Goal: Navigation & Orientation: Find specific page/section

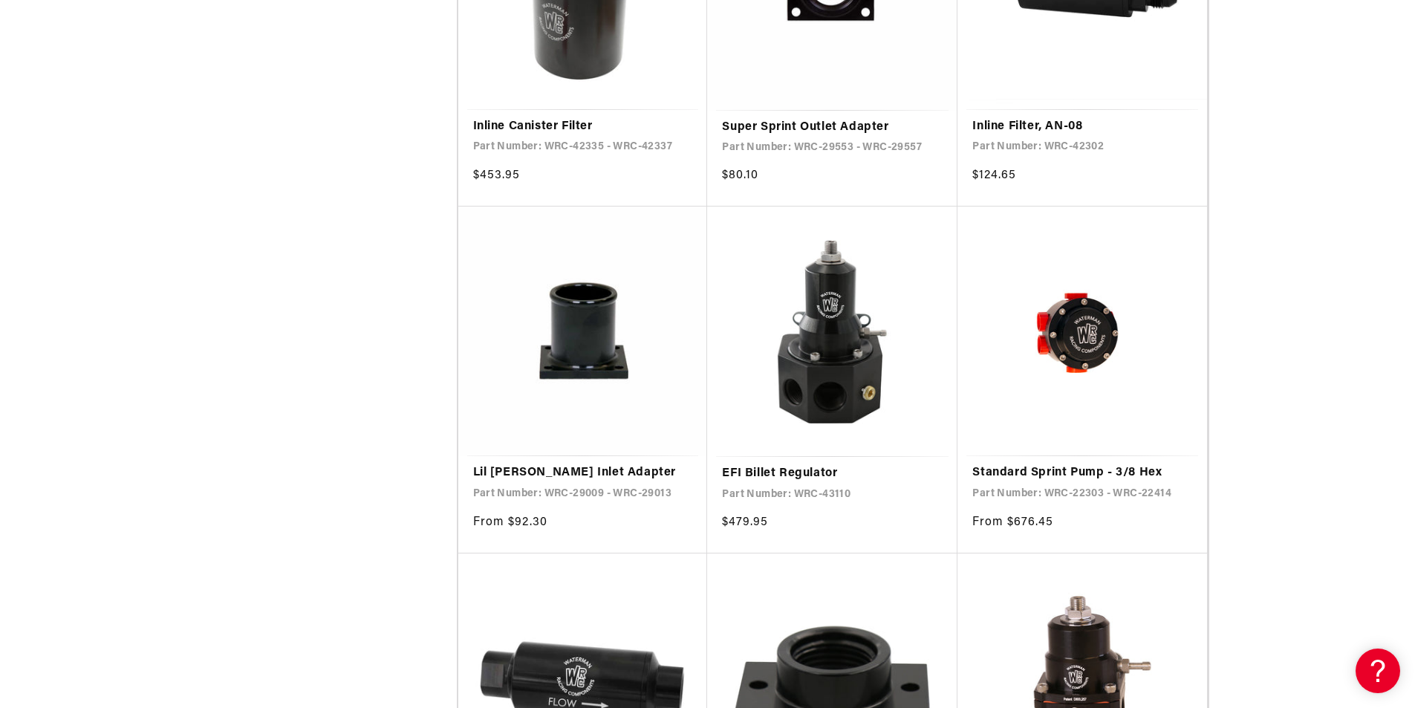
scroll to position [2377, 0]
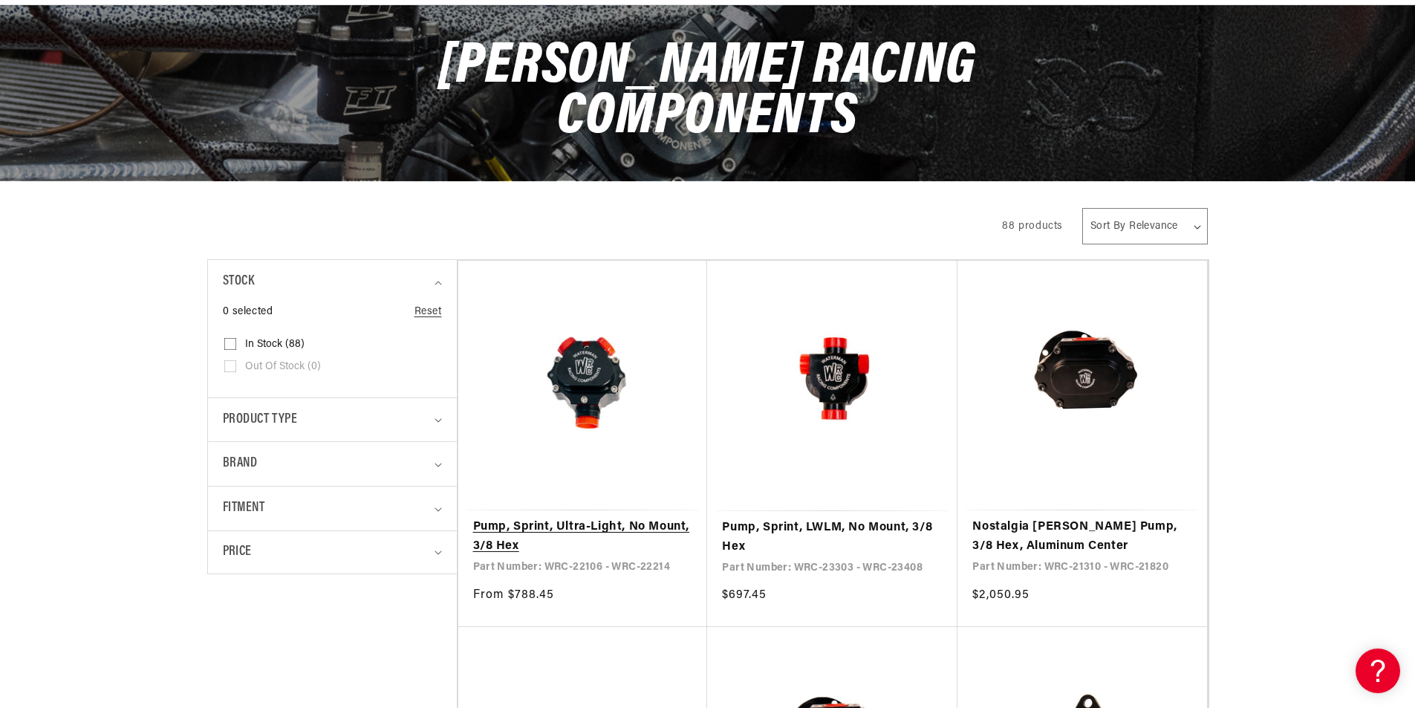
scroll to position [149, 0]
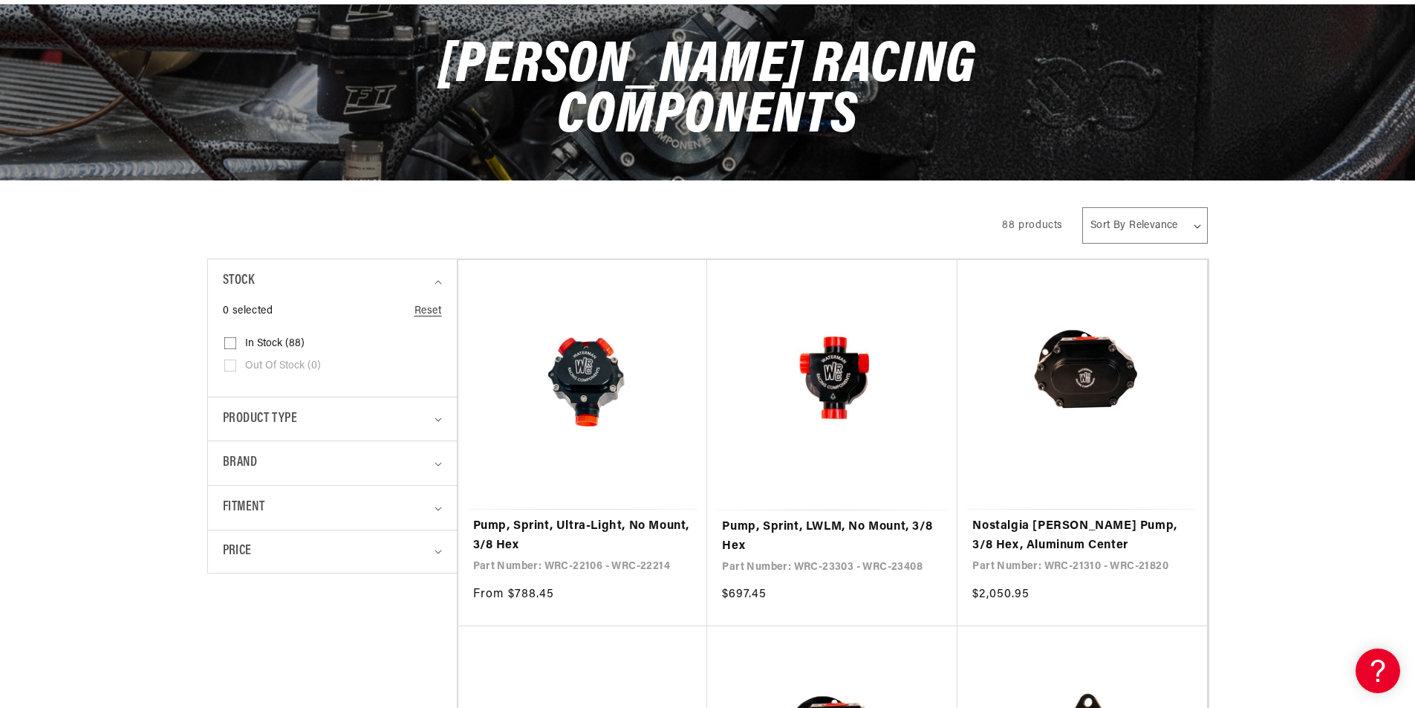
click at [442, 463] on details "Brand 0 selected Reset Brand Waterman Racing Components (88) Waterman Racing Co…" at bounding box center [332, 462] width 249 height 45
click at [439, 464] on icon "Brand (0 selected)" at bounding box center [438, 464] width 7 height 4
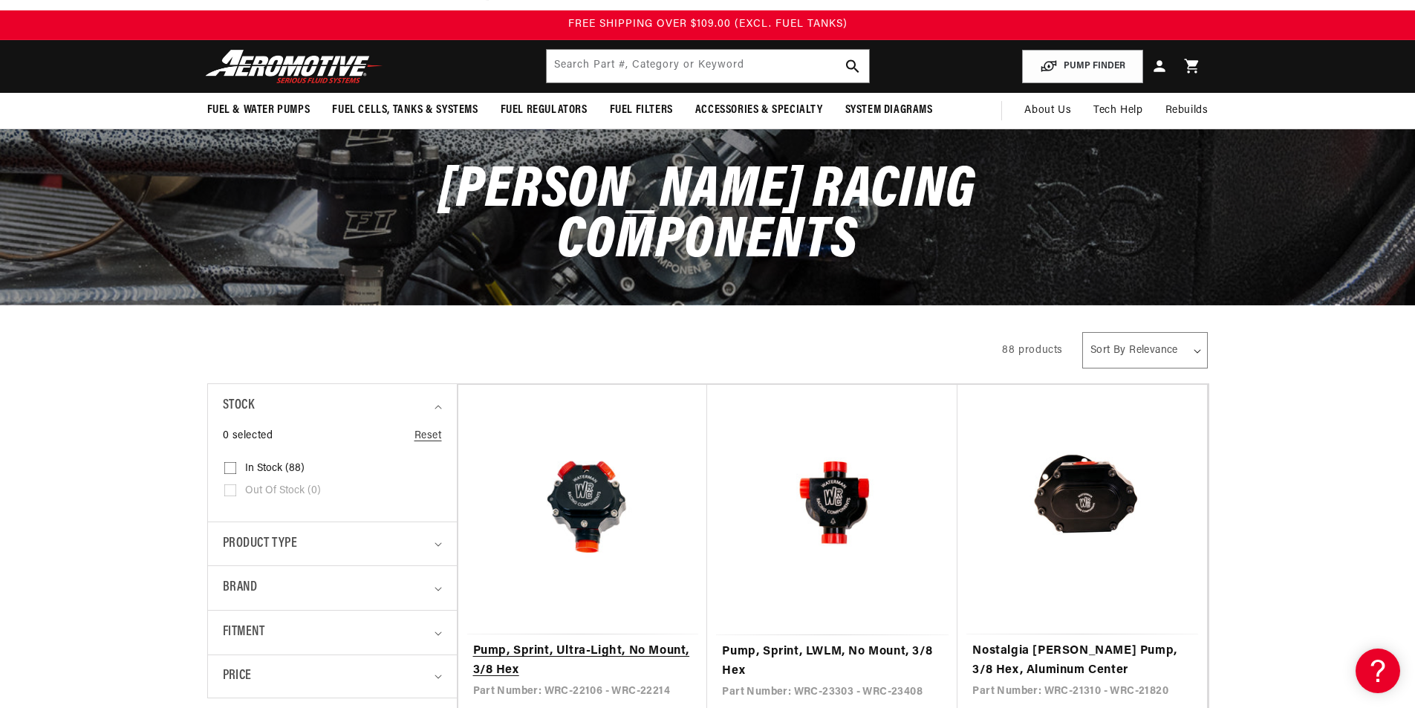
scroll to position [0, 0]
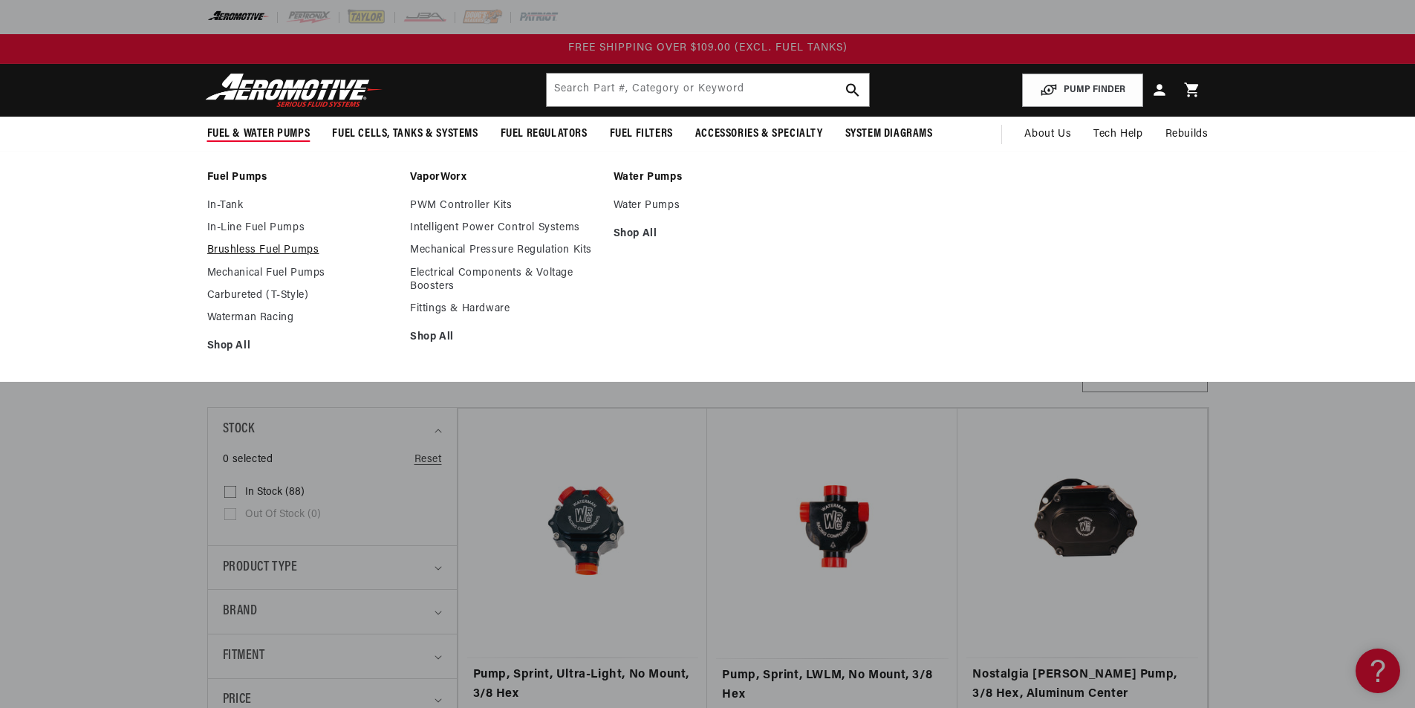
click at [247, 251] on link "Brushless Fuel Pumps" at bounding box center [301, 250] width 189 height 13
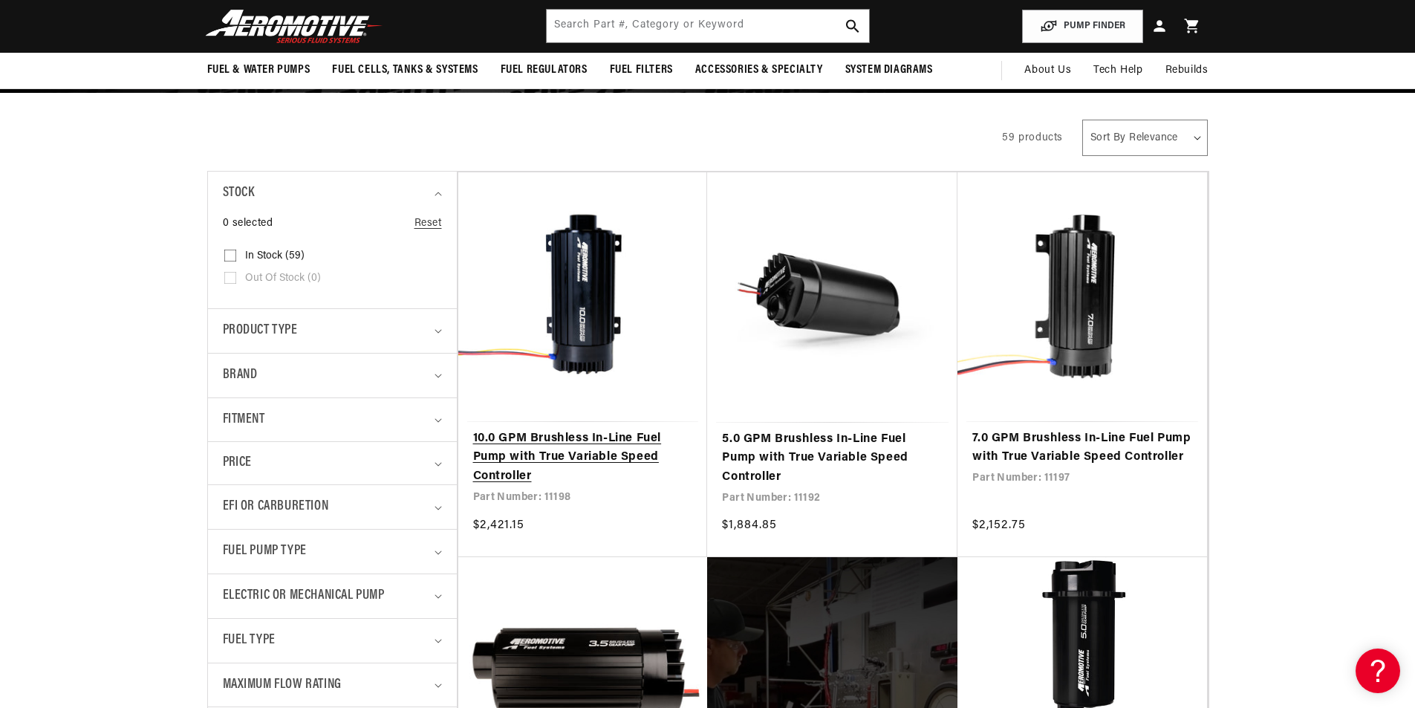
scroll to position [149, 0]
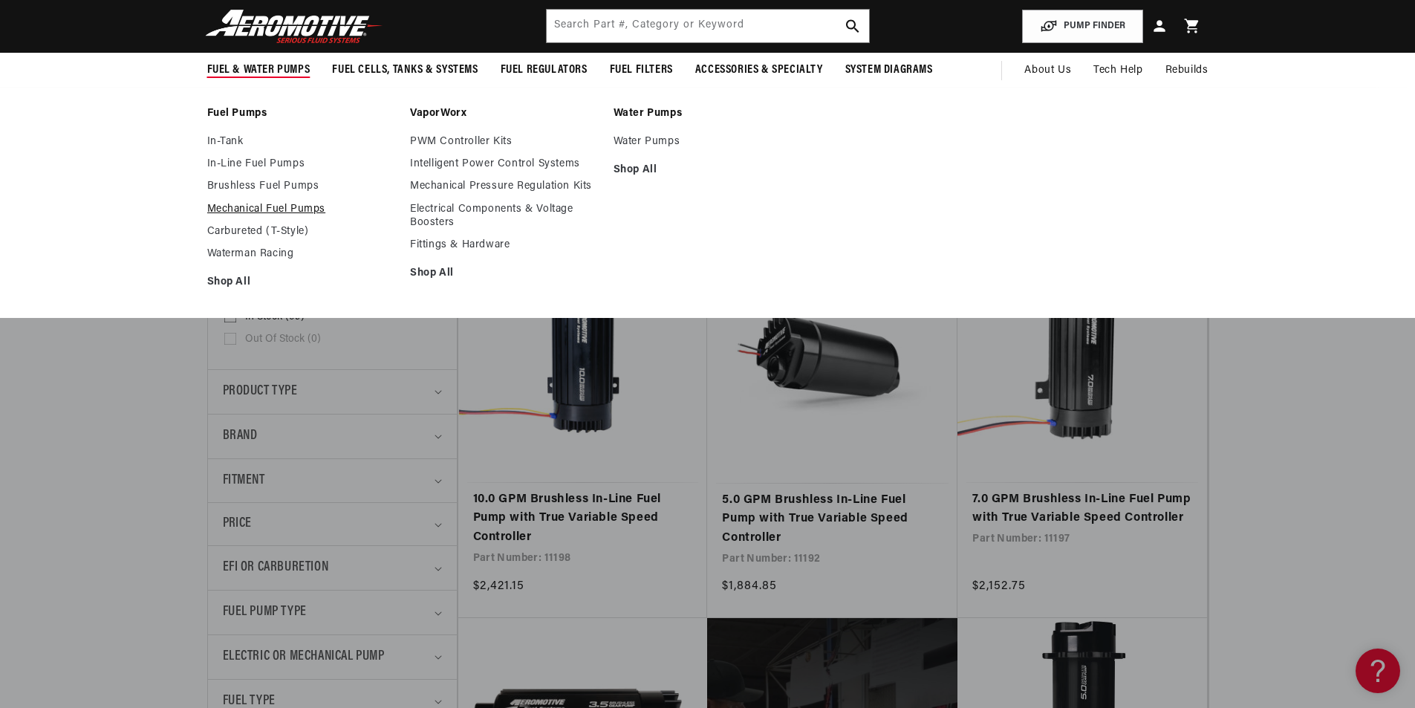
click at [247, 209] on link "Mechanical Fuel Pumps" at bounding box center [301, 209] width 189 height 13
